Goal: Navigation & Orientation: Find specific page/section

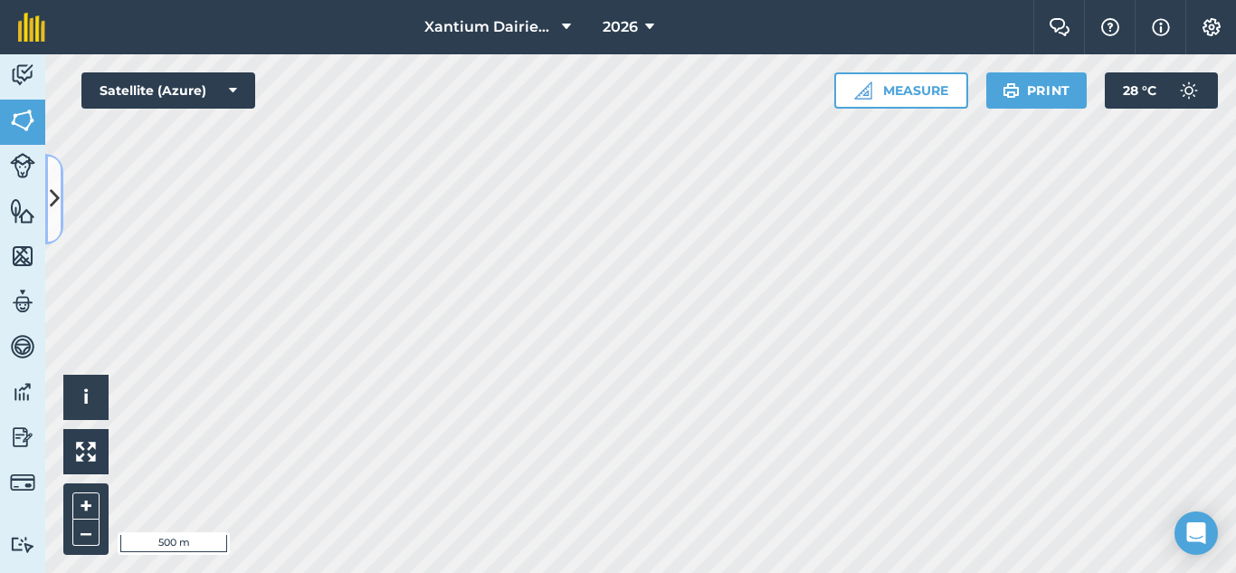
click at [50, 204] on icon at bounding box center [55, 199] width 10 height 32
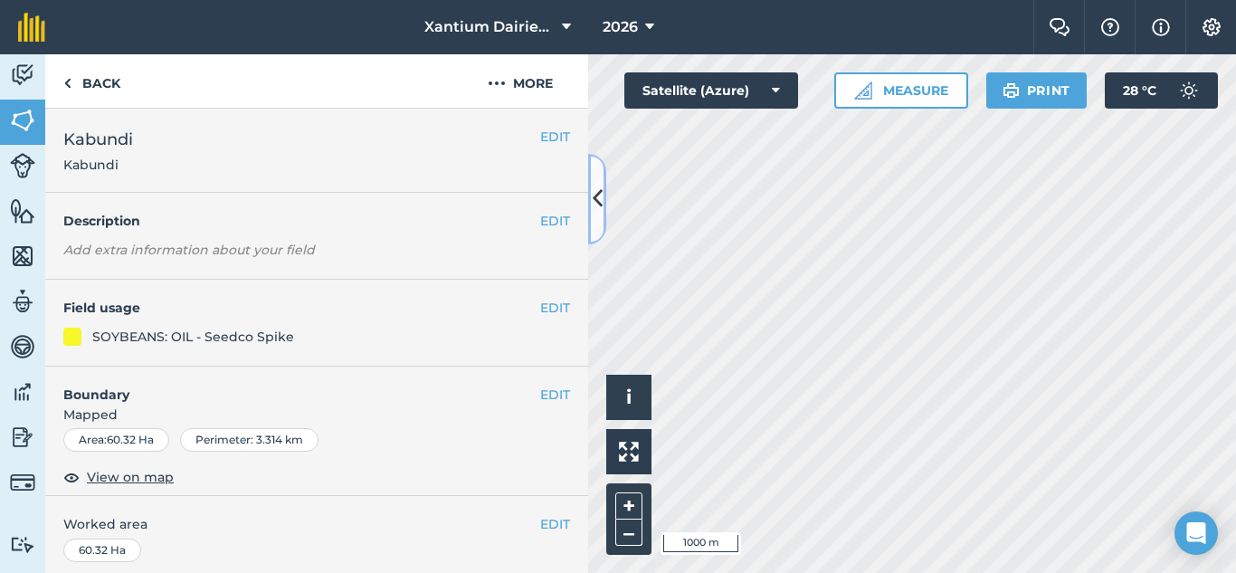
click at [601, 202] on icon at bounding box center [598, 199] width 10 height 32
